Goal: Transaction & Acquisition: Purchase product/service

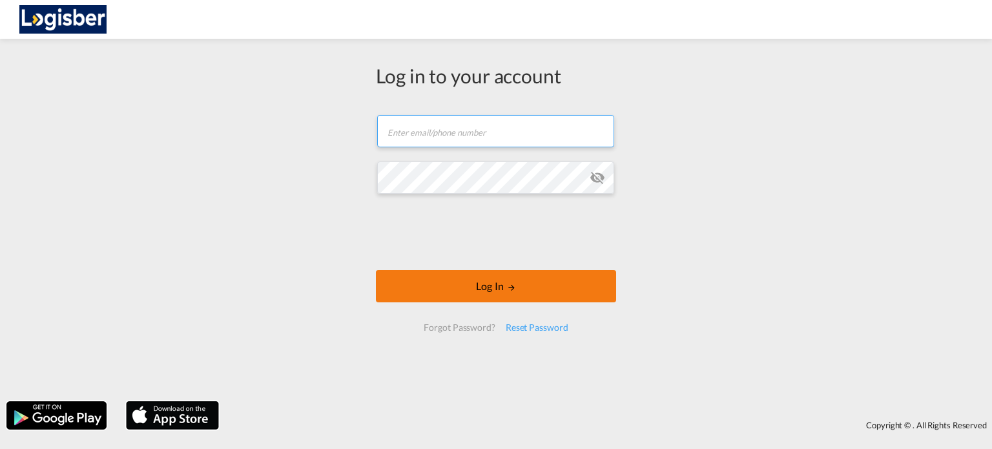
type input "[PERSON_NAME][EMAIL_ADDRESS][DOMAIN_NAME]"
click at [513, 289] on md-icon "LOGIN" at bounding box center [511, 287] width 9 height 9
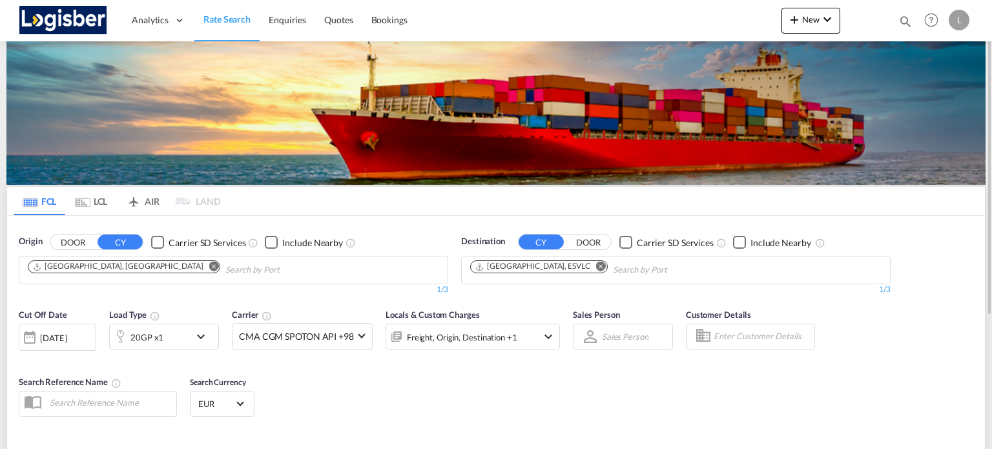
click at [67, 337] on div "[DATE]" at bounding box center [53, 338] width 26 height 12
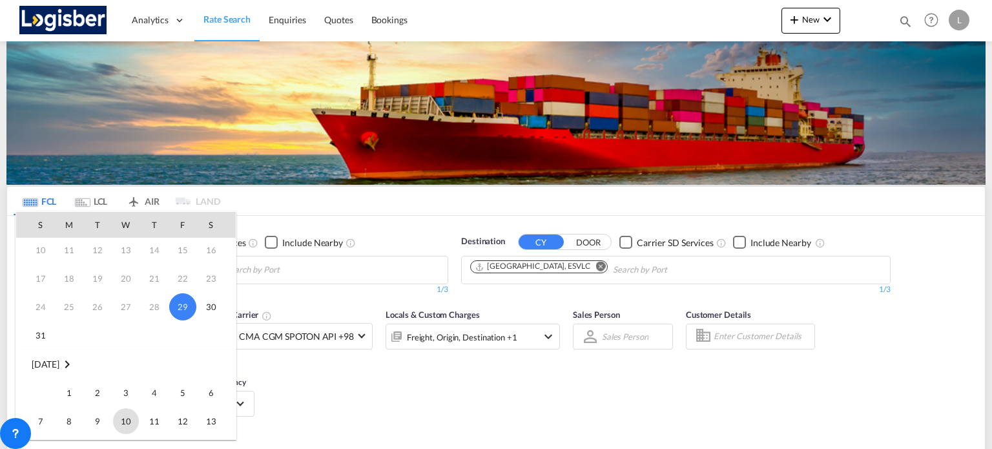
scroll to position [129, 0]
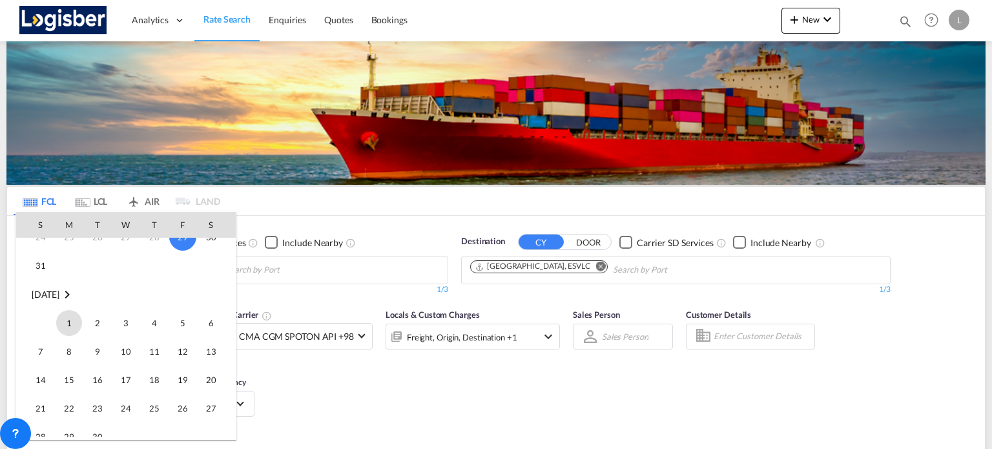
click at [65, 324] on span "1" at bounding box center [69, 323] width 26 height 26
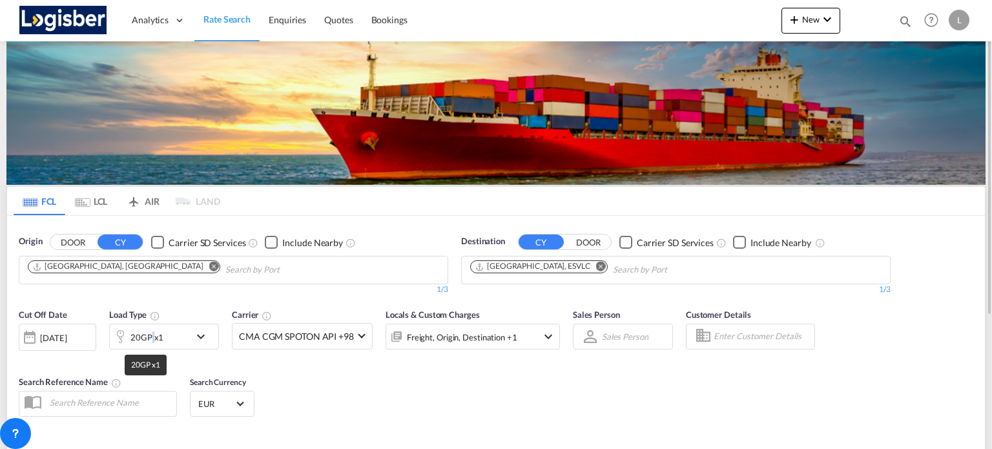
click at [152, 333] on div "20GP x1" at bounding box center [147, 337] width 33 height 18
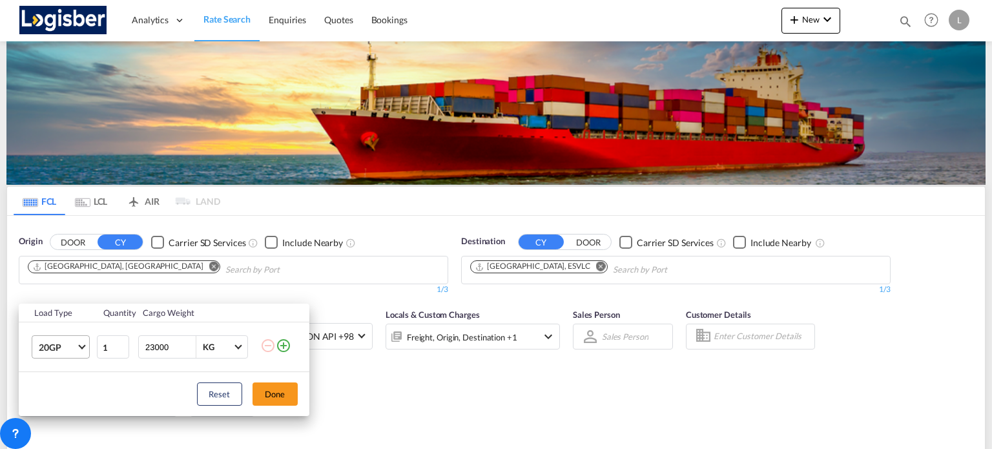
click at [82, 345] on span "Choose: \a20GP" at bounding box center [81, 345] width 7 height 7
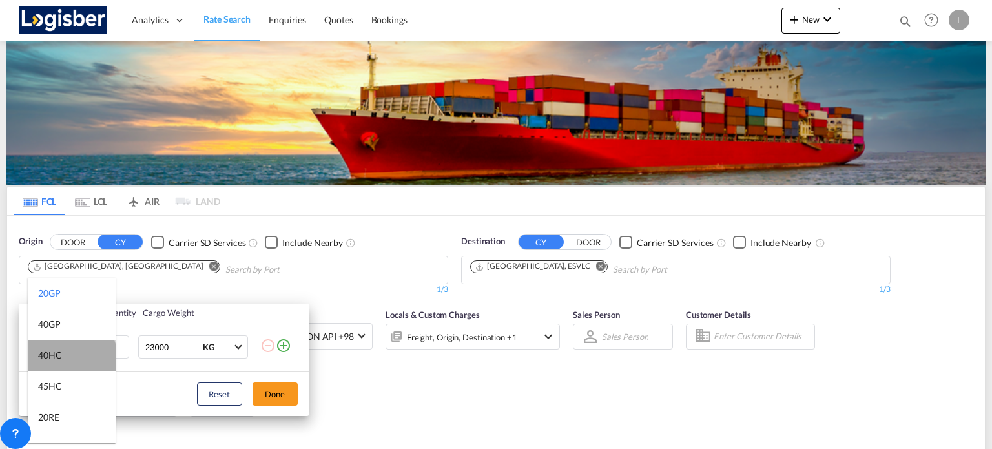
click at [70, 358] on md-option "40HC" at bounding box center [72, 355] width 88 height 31
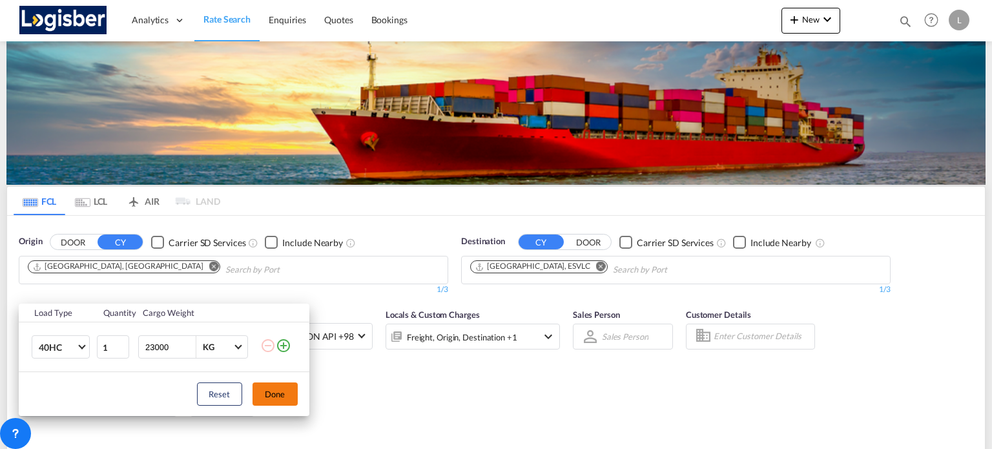
click at [267, 392] on button "Done" at bounding box center [275, 393] width 45 height 23
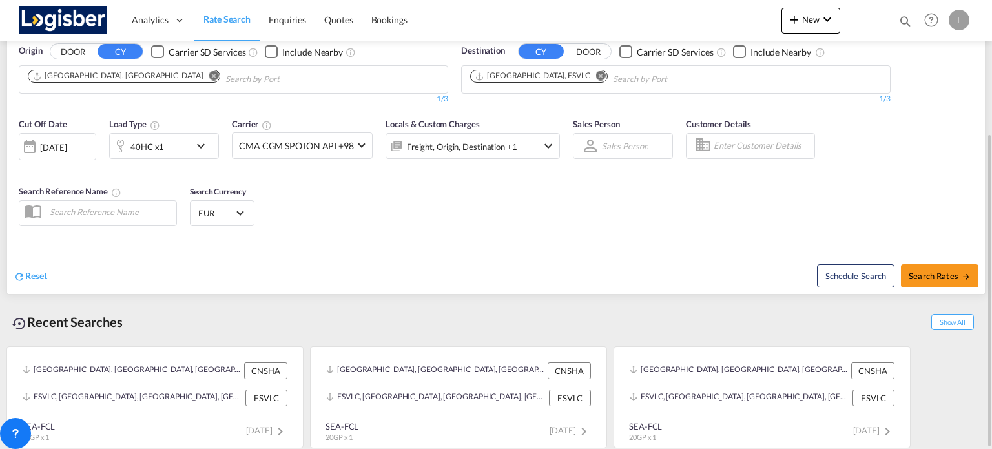
scroll to position [126, 0]
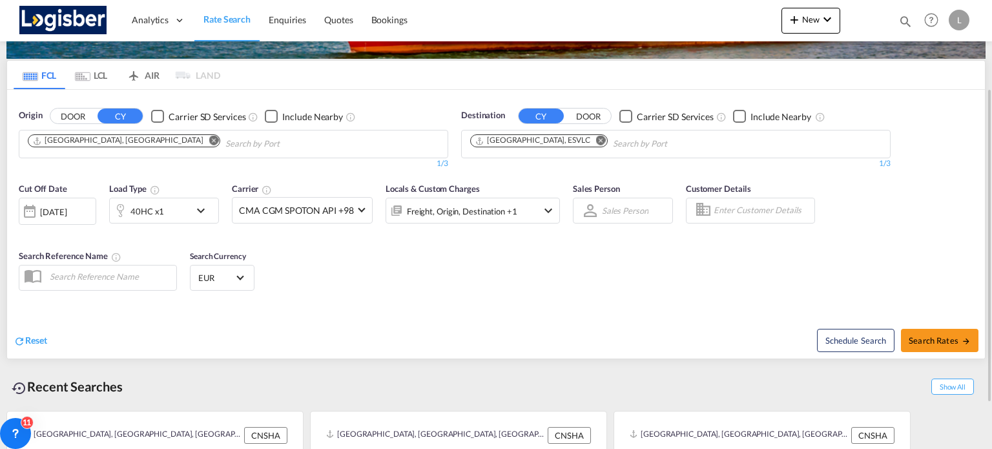
click at [596, 140] on md-icon "Remove" at bounding box center [601, 141] width 10 height 10
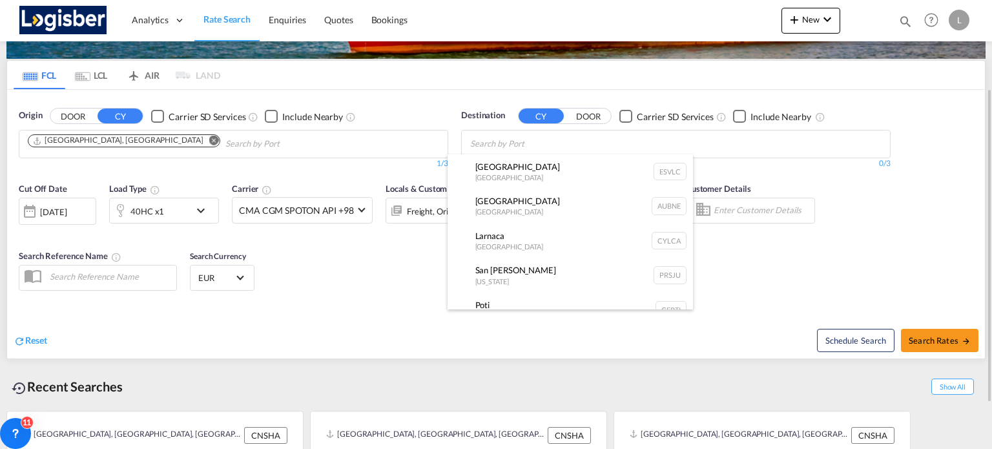
click at [550, 140] on body "Analytics Dashboard Rate Search Enquiries Quotes Bookings" at bounding box center [496, 224] width 992 height 449
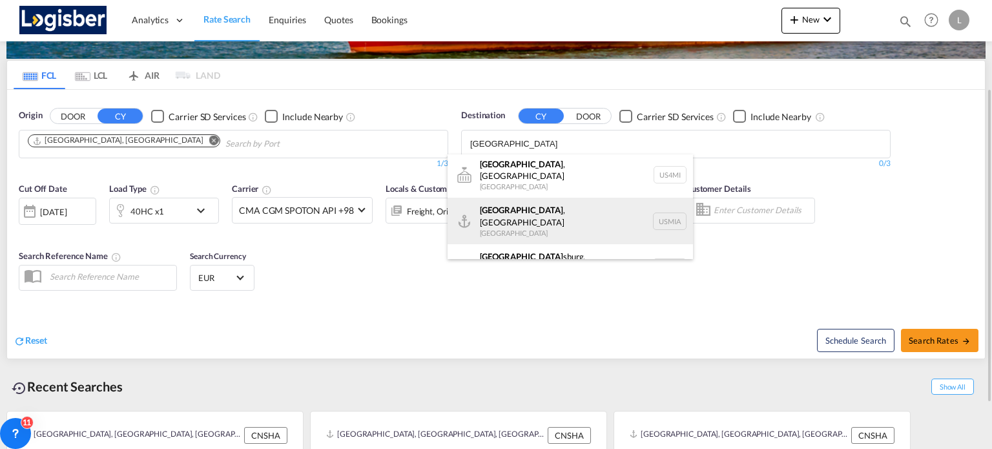
scroll to position [0, 0]
type input "[GEOGRAPHIC_DATA]"
click at [501, 220] on div "[GEOGRAPHIC_DATA] , [GEOGRAPHIC_DATA] [GEOGRAPHIC_DATA] USMIA" at bounding box center [571, 223] width 246 height 47
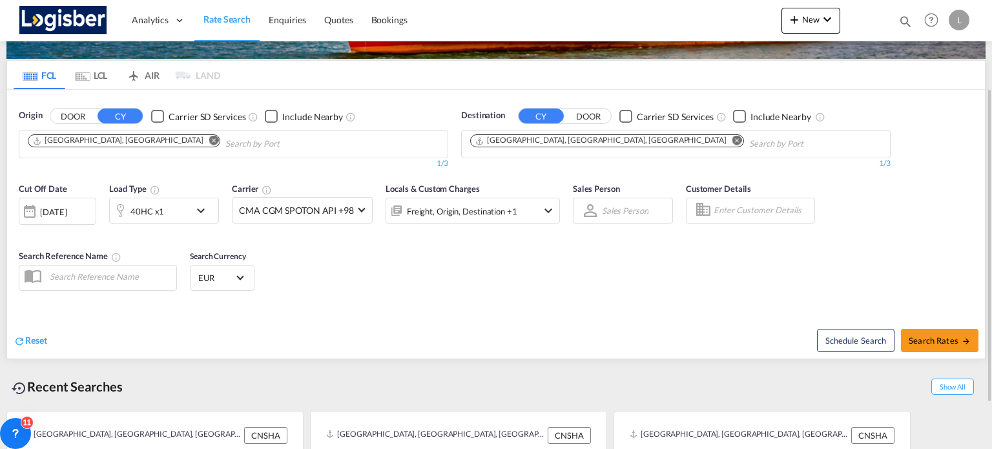
click at [209, 139] on md-icon "Remove" at bounding box center [214, 141] width 10 height 10
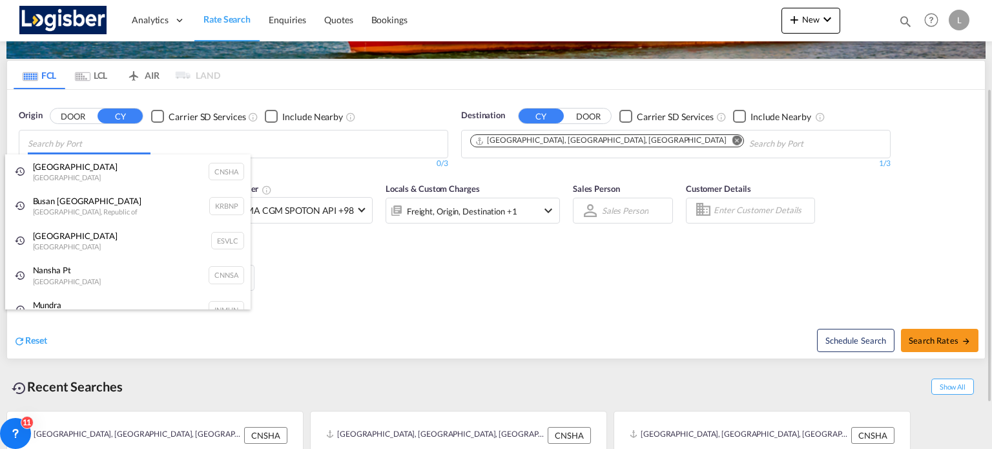
click at [116, 139] on body "Analytics Dashboard Rate Search Enquiries Quotes Bookings" at bounding box center [496, 224] width 992 height 449
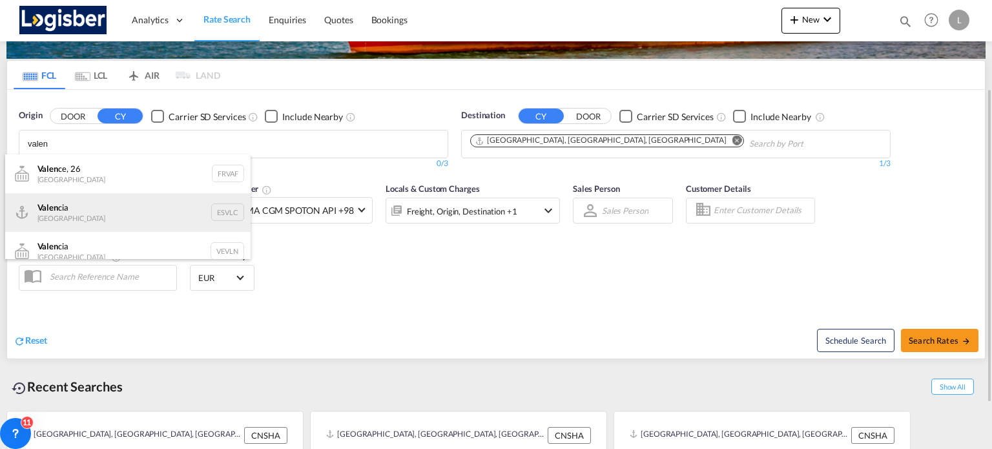
type input "valen"
click at [78, 204] on div "Valen cia Spain ESVLC" at bounding box center [128, 212] width 246 height 39
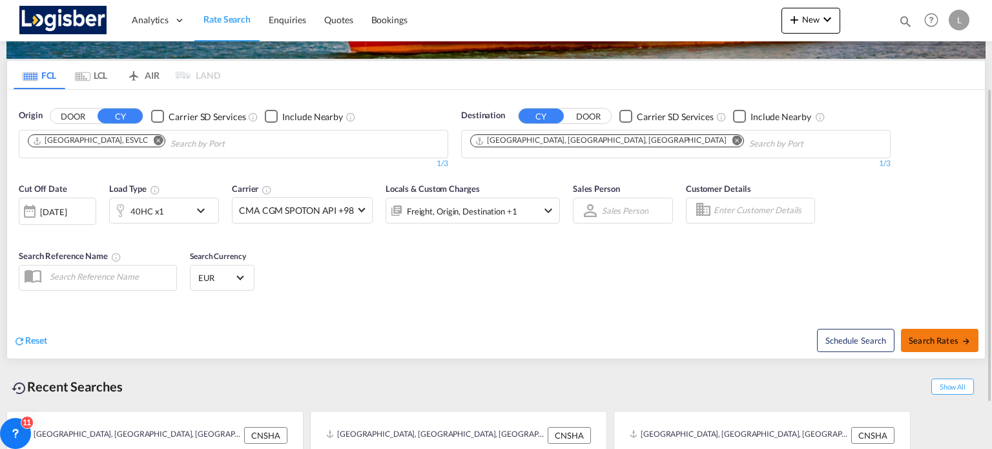
click at [935, 340] on span "Search Rates" at bounding box center [940, 340] width 62 height 10
type input "ESVLC to USMIA / [DATE]"
